Goal: Task Accomplishment & Management: Complete application form

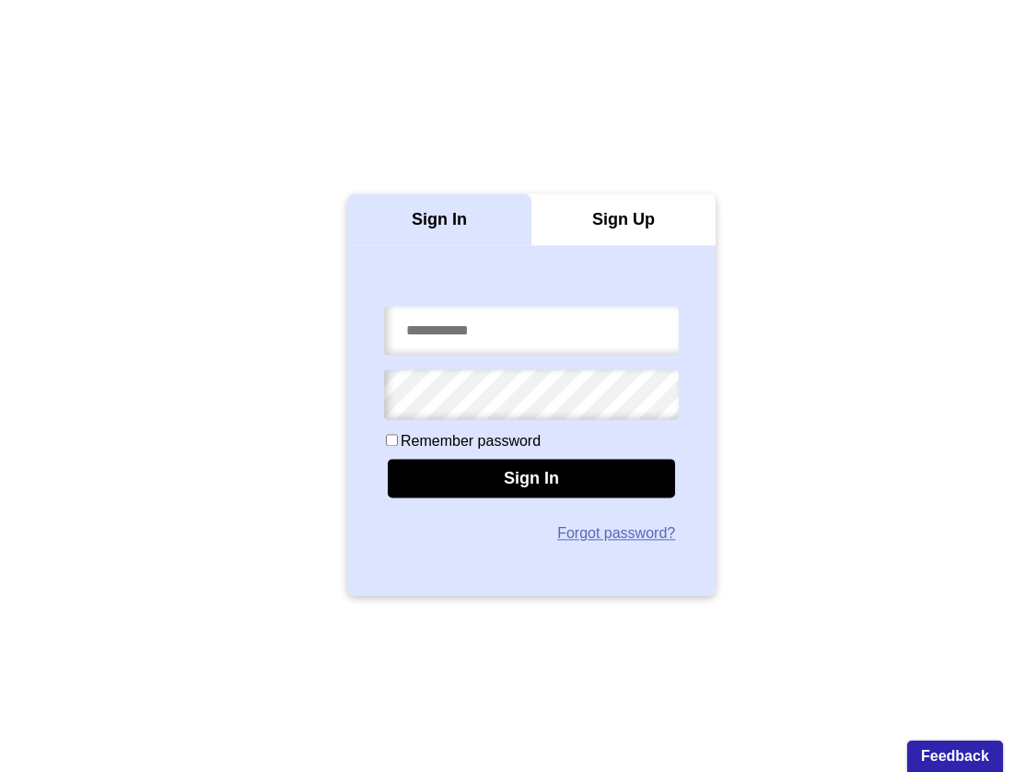
click at [813, 333] on div "Sign In Sign Up Remember password Sign In Forgot password?" at bounding box center [531, 394] width 1063 height 439
click at [611, 222] on div "Sign Up" at bounding box center [624, 219] width 184 height 52
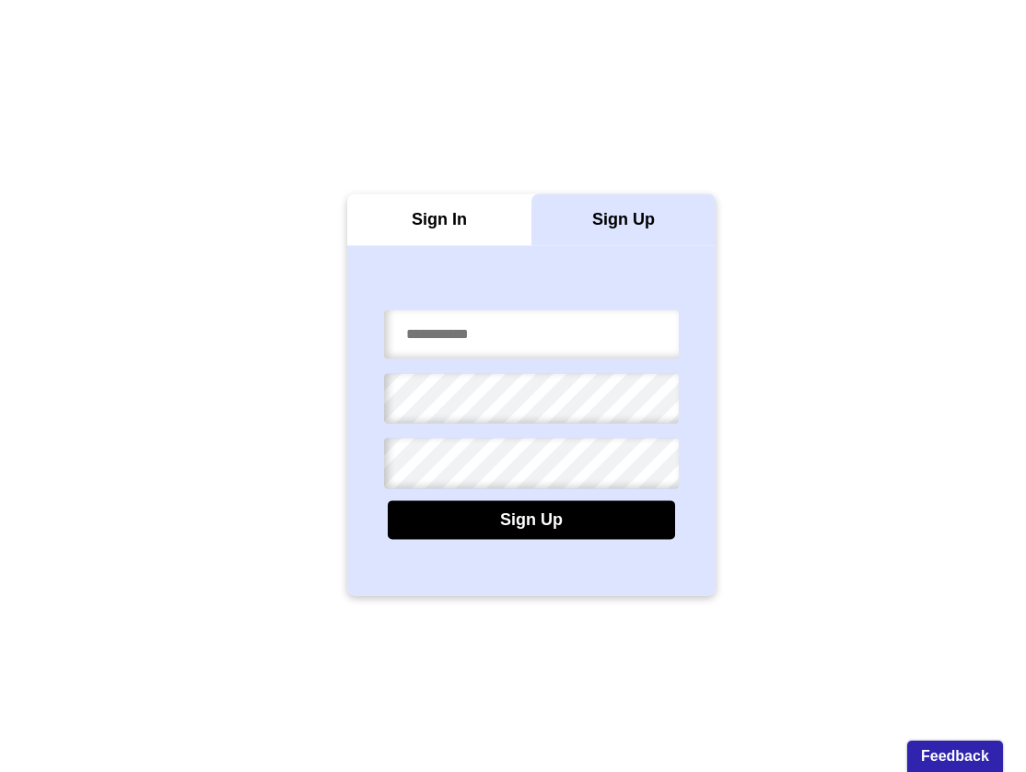
click at [498, 228] on div "Sign In" at bounding box center [439, 219] width 184 height 52
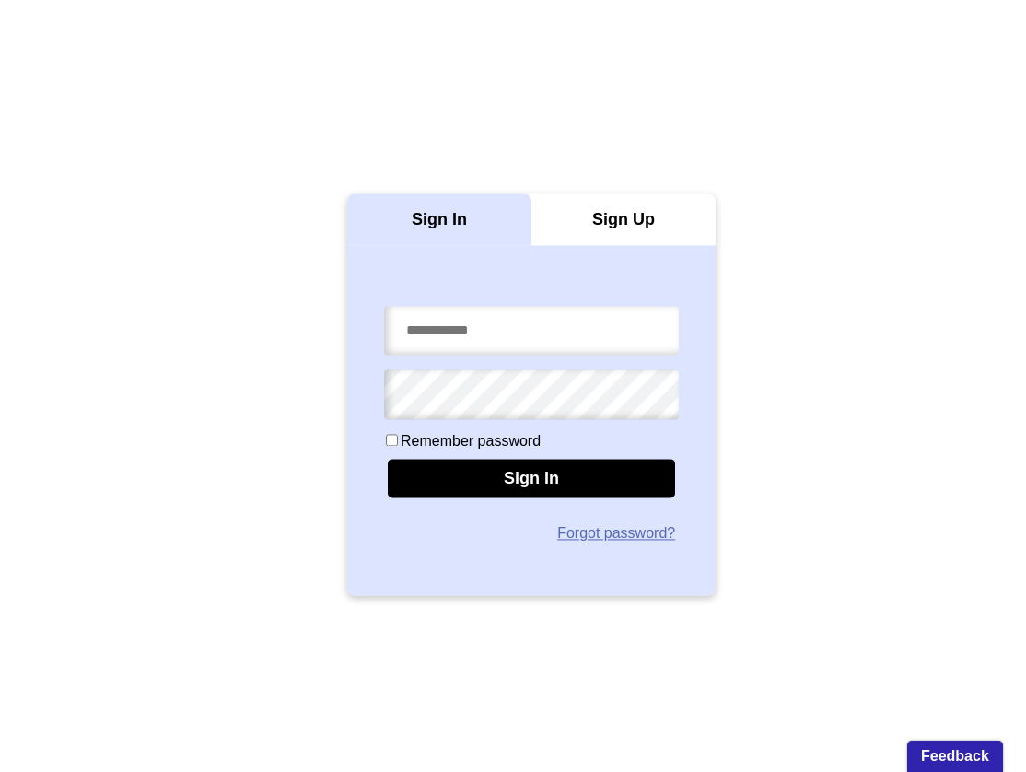
click at [583, 228] on div "Sign Up" at bounding box center [624, 219] width 184 height 52
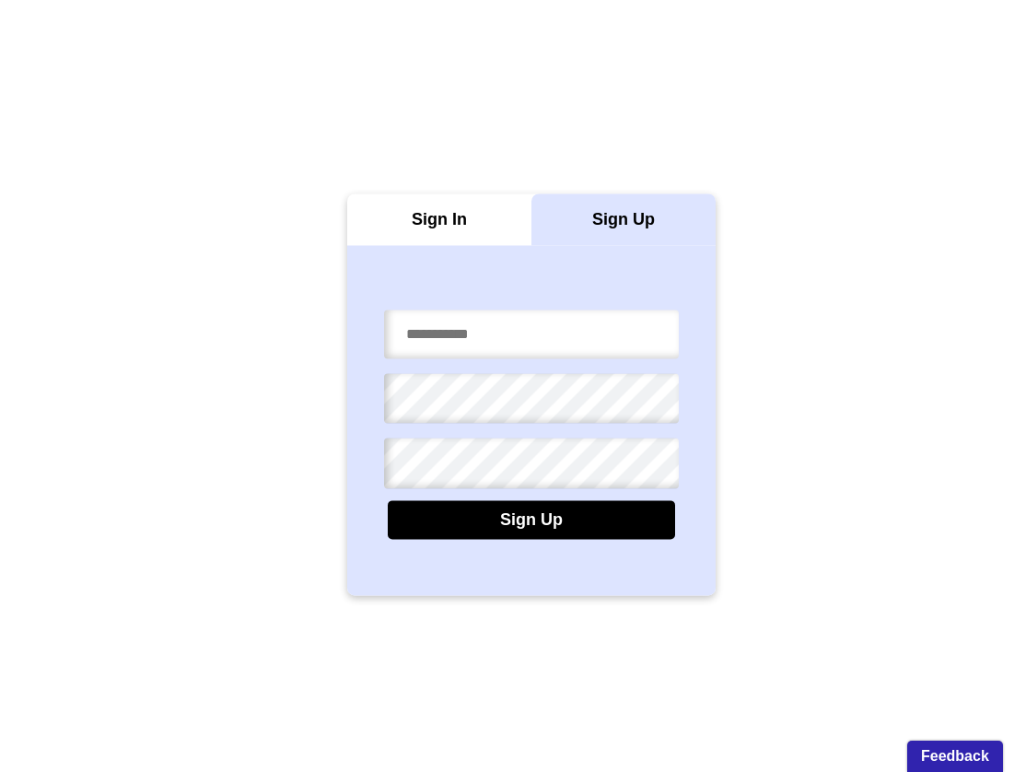
click at [436, 248] on div "Sign Up" at bounding box center [531, 420] width 369 height 350
click at [583, 344] on input "email" at bounding box center [531, 334] width 295 height 49
click at [540, 522] on div "Sign Up" at bounding box center [532, 519] width 288 height 39
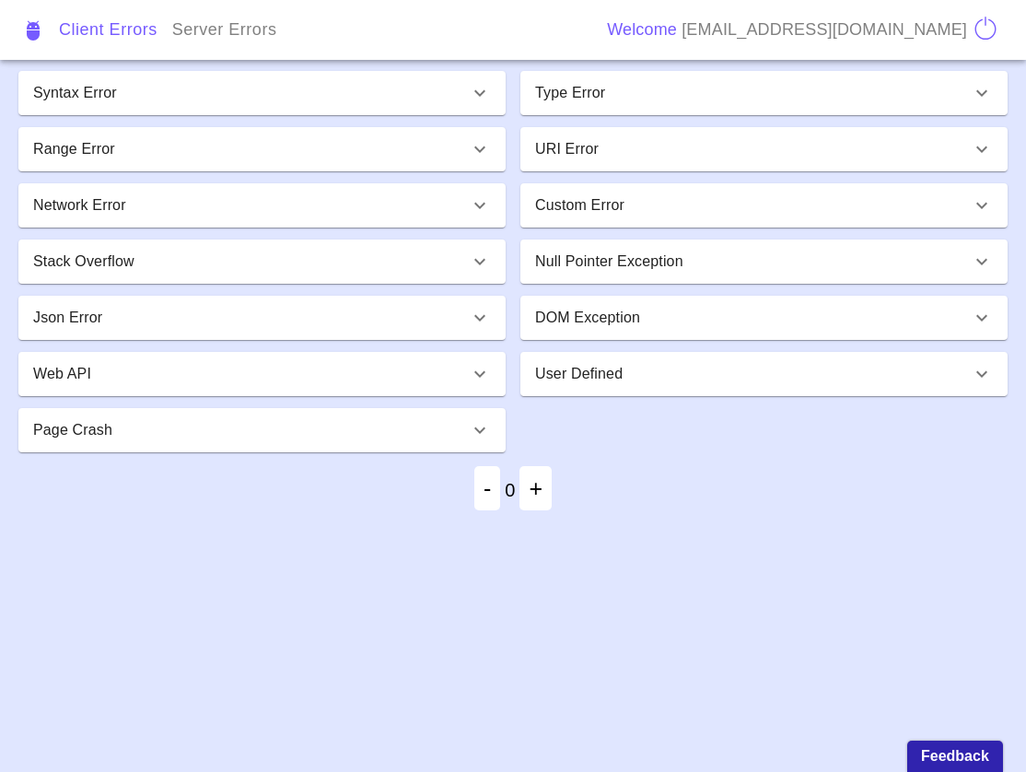
click at [567, 311] on p "DOM Exception" at bounding box center [587, 318] width 105 height 22
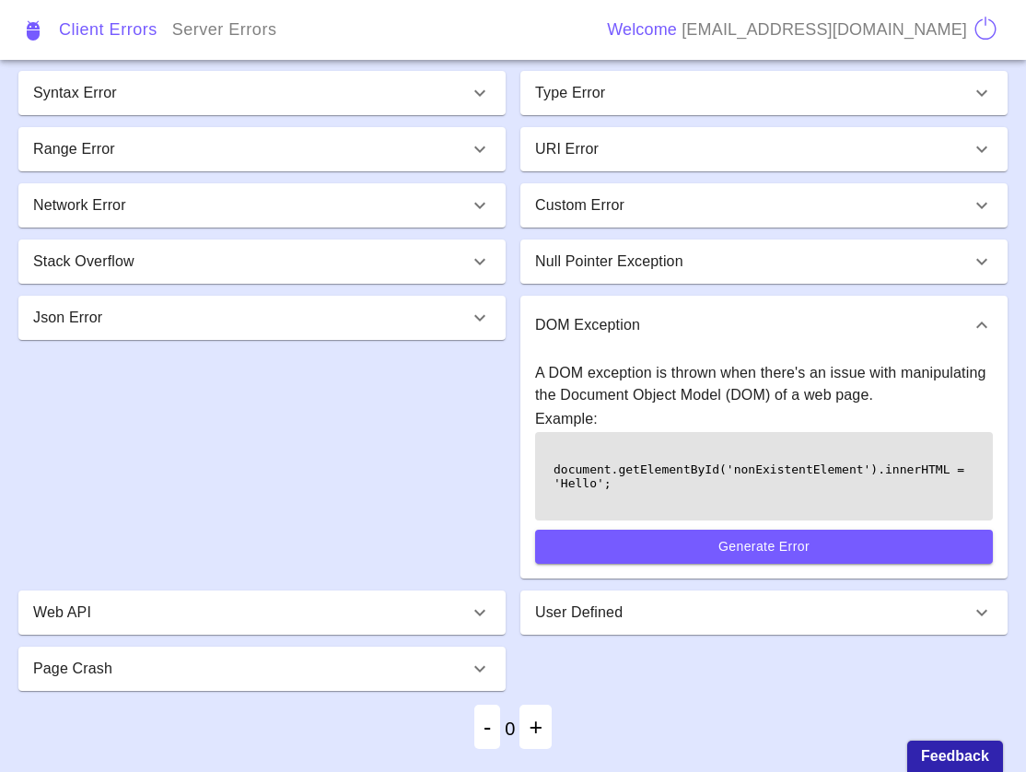
click at [583, 170] on div "URI Error" at bounding box center [764, 149] width 487 height 44
